Goal: Information Seeking & Learning: Learn about a topic

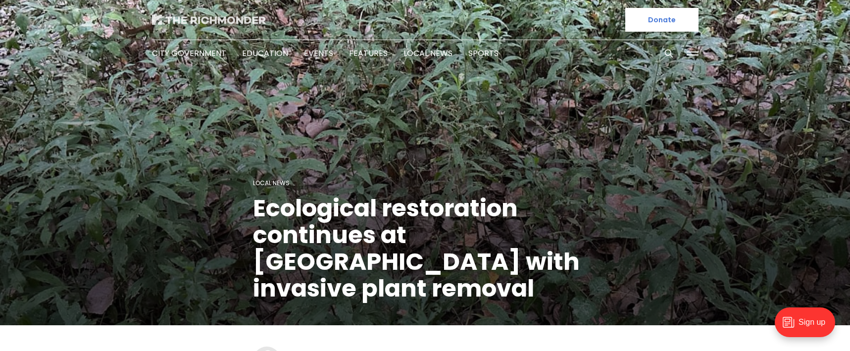
click at [201, 17] on img at bounding box center [209, 20] width 114 height 10
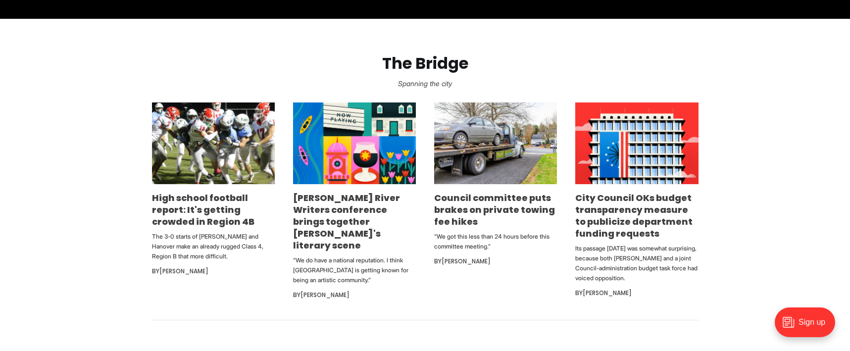
scroll to position [594, 0]
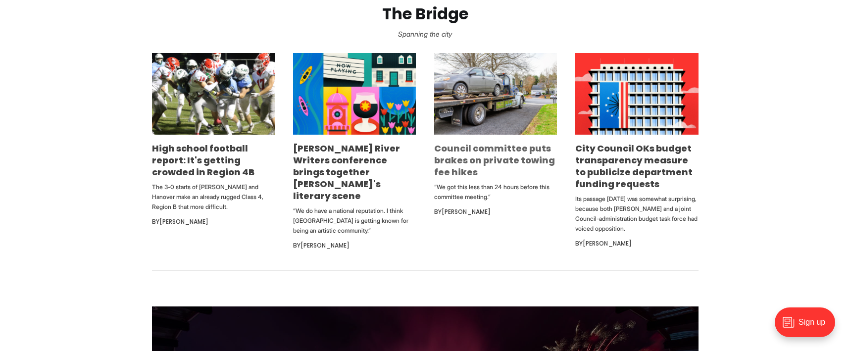
click at [467, 158] on link "Council committee puts brakes on private towing fee hikes" at bounding box center [494, 160] width 121 height 36
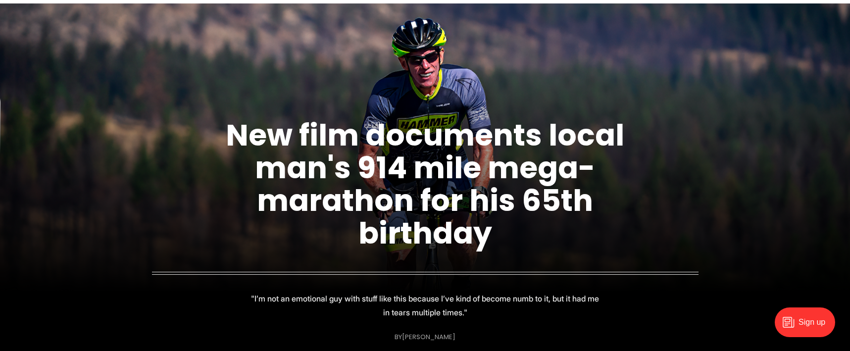
scroll to position [0, 0]
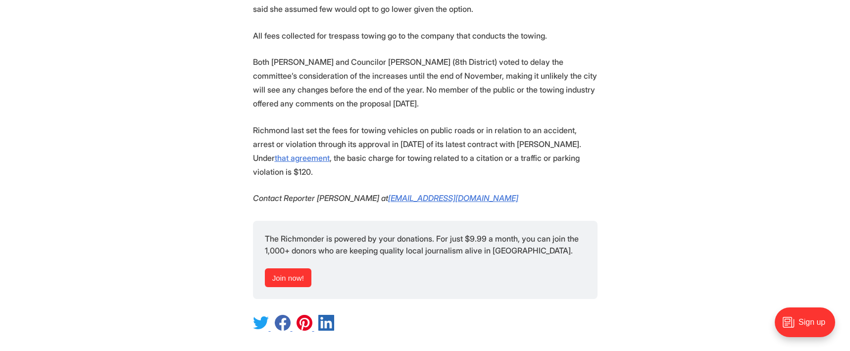
scroll to position [1089, 0]
